Goal: Task Accomplishment & Management: Manage account settings

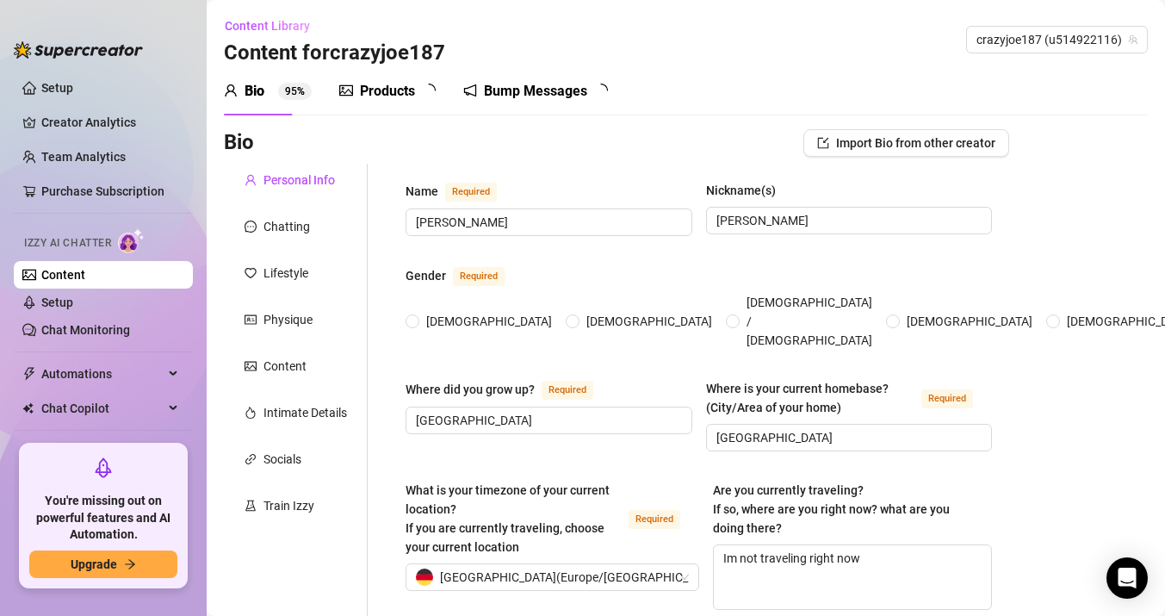
radio input "true"
type input "[DATE]"
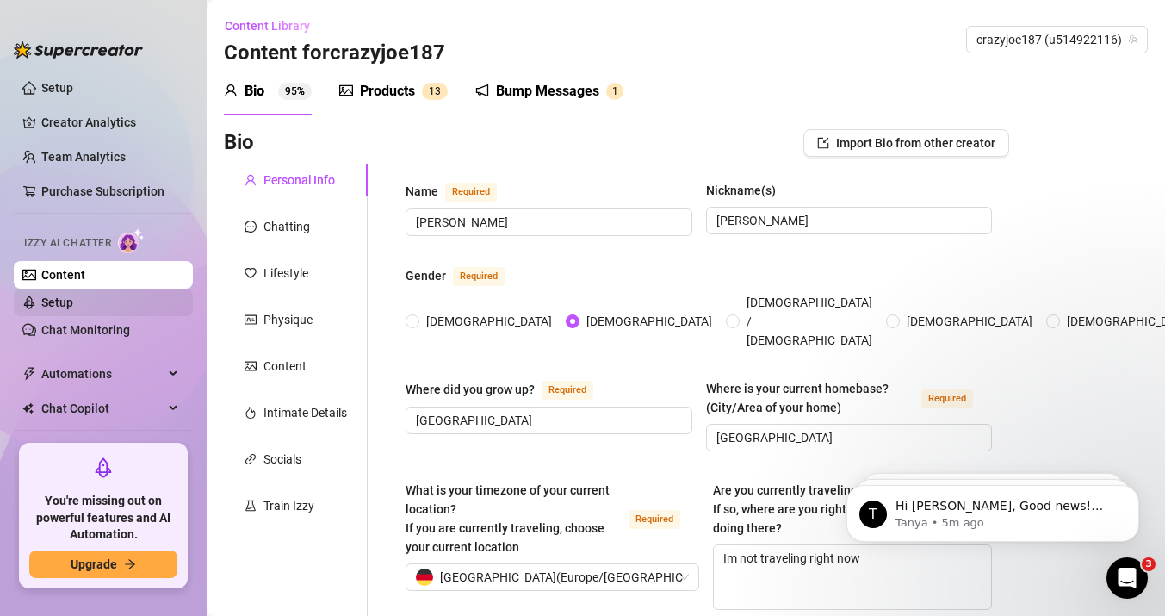
click at [73, 295] on link "Setup" at bounding box center [57, 302] width 32 height 14
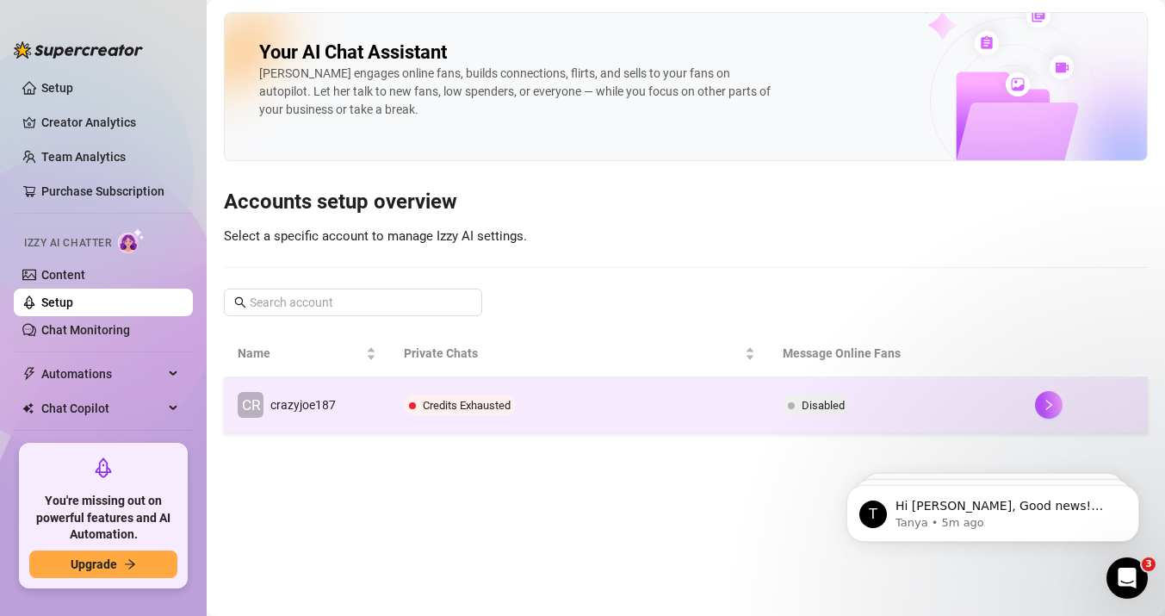
click at [351, 411] on td "CR crazyjoe187" at bounding box center [307, 405] width 166 height 56
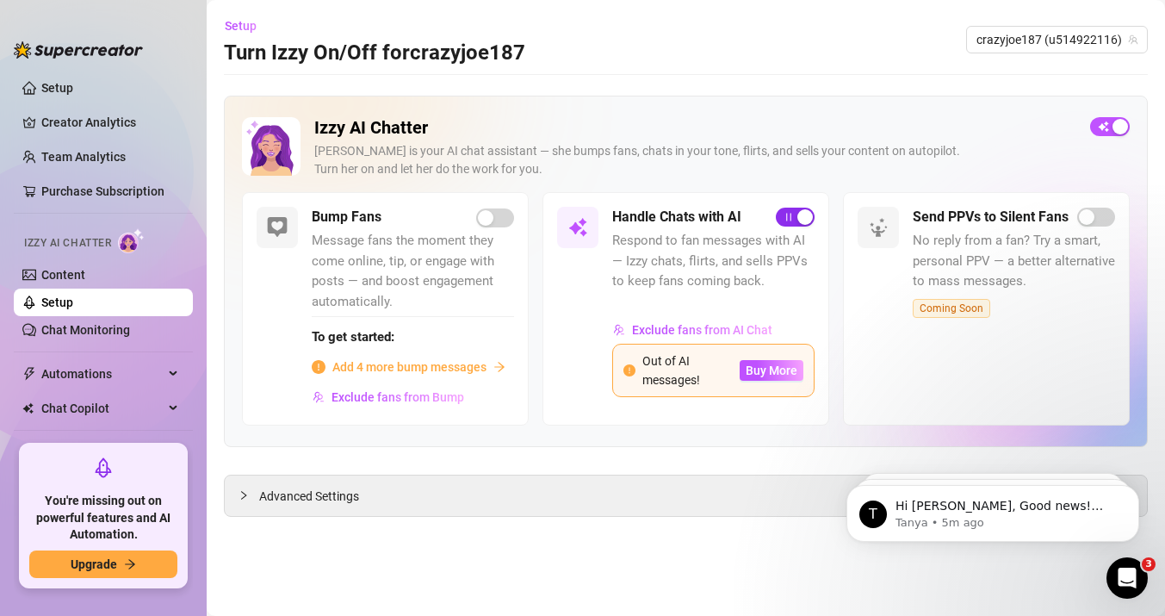
click at [791, 212] on span "button" at bounding box center [795, 217] width 39 height 19
